Goal: Check status: Check status

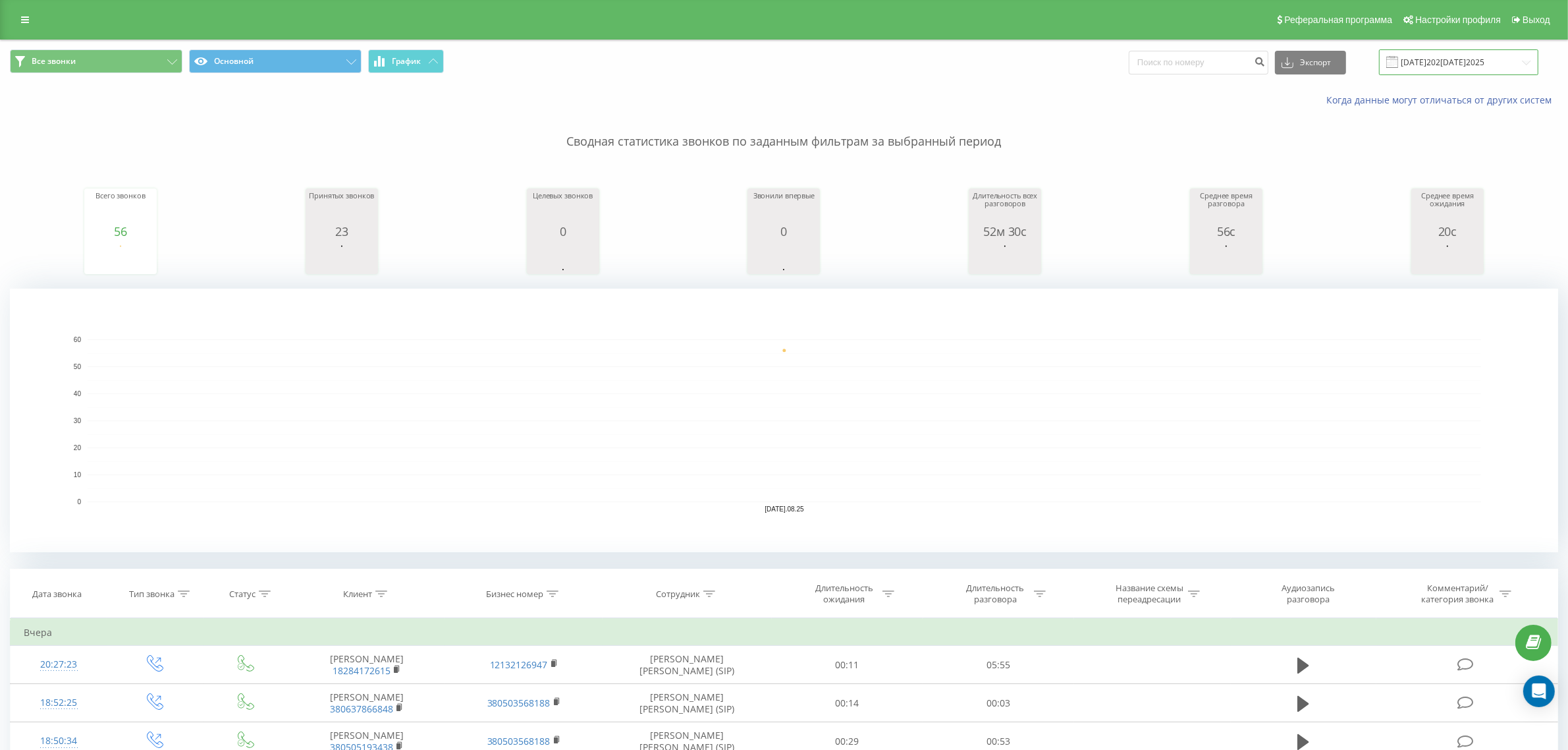
click at [1433, 60] on input "[DATE]202[DATE]2025" at bounding box center [1459, 61] width 159 height 26
drag, startPoint x: 1446, startPoint y: 63, endPoint x: 1352, endPoint y: 75, distance: 94.8
click at [1446, 63] on input "[DATE]202[DATE]2025" at bounding box center [1459, 61] width 159 height 26
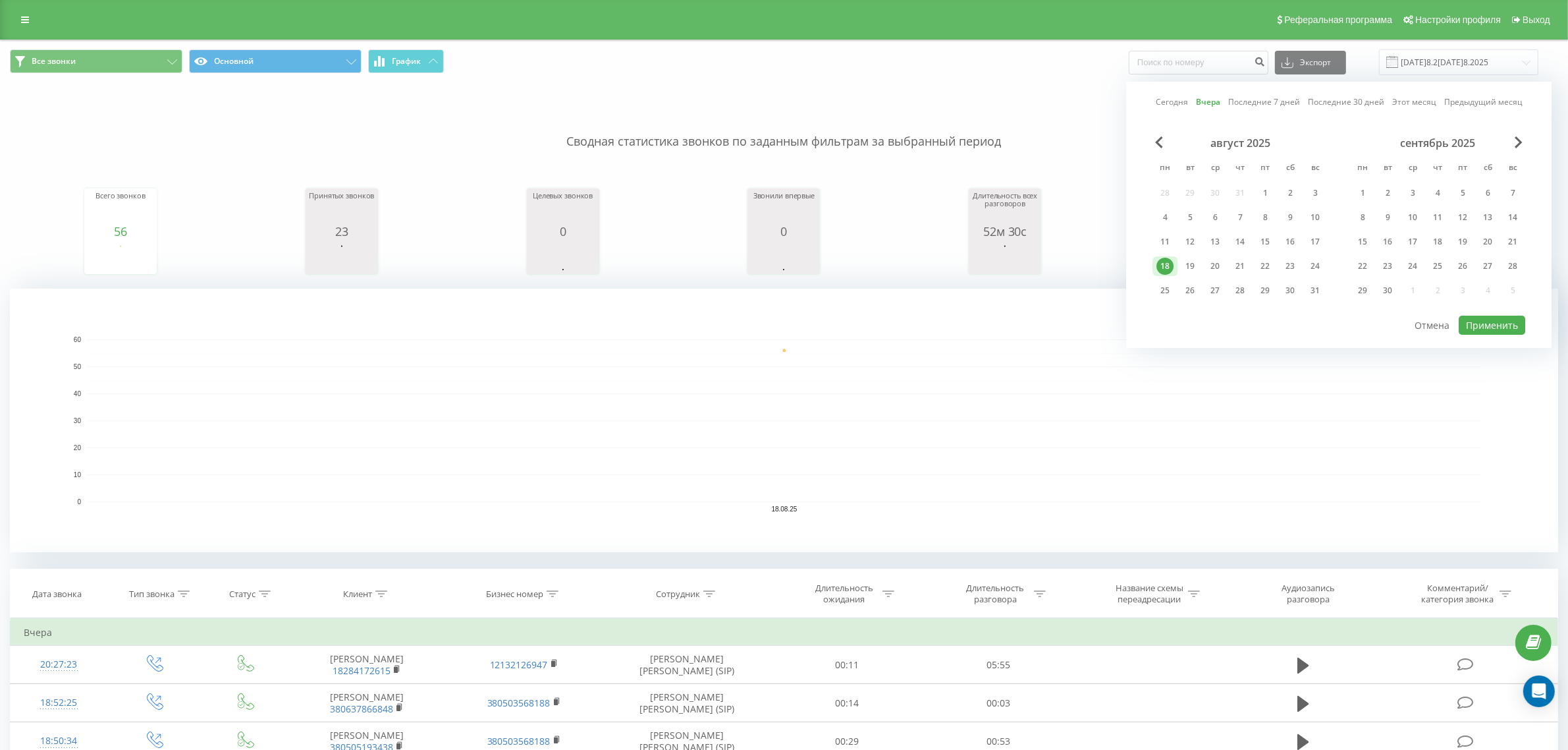
click at [1187, 96] on div "Сегодня Вчера Последние 7 дней Последние 30 дней Этот месяц Предыдущий месяц" at bounding box center [1340, 102] width 367 height 13
click at [1186, 100] on link "Сегодня" at bounding box center [1172, 101] width 32 height 12
click at [1476, 320] on button "Применить" at bounding box center [1492, 325] width 66 height 19
type input "19.08.2025 - 19.08.2025"
